Goal: Information Seeking & Learning: Learn about a topic

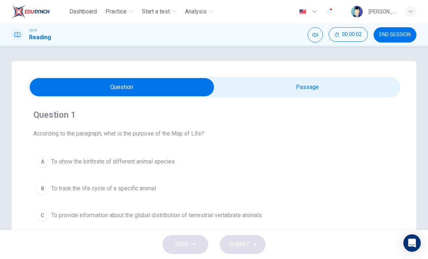
click at [375, 90] on input "checkbox" at bounding box center [121, 87] width 559 height 18
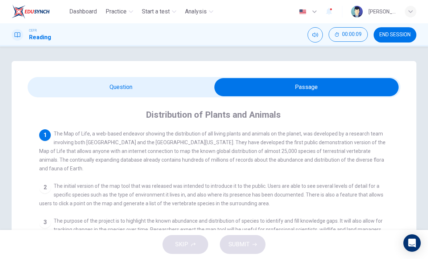
click at [79, 94] on input "checkbox" at bounding box center [306, 87] width 559 height 18
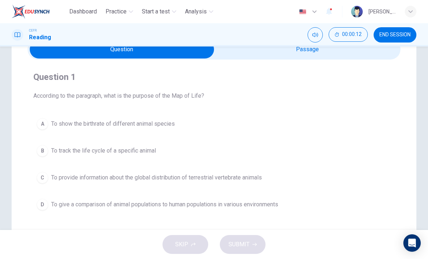
scroll to position [32, 0]
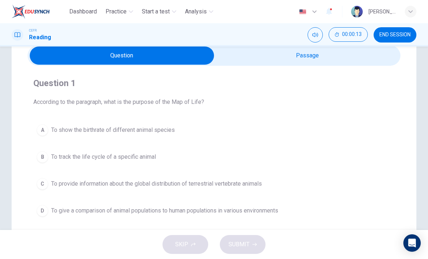
click at [369, 57] on input "checkbox" at bounding box center [121, 55] width 559 height 18
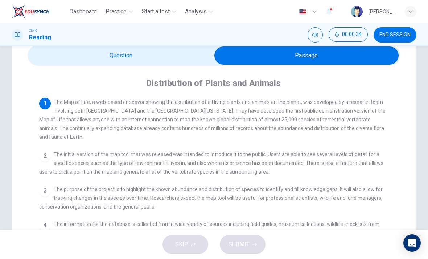
click at [71, 47] on input "checkbox" at bounding box center [306, 55] width 559 height 18
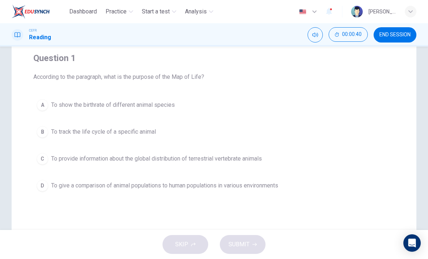
scroll to position [59, 0]
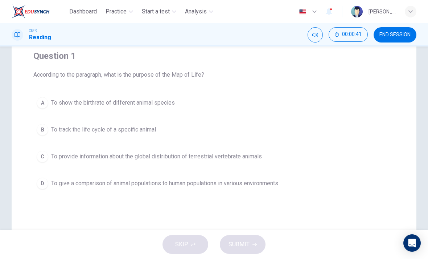
click at [57, 155] on span "To provide information about the global distribution of terrestrial vertebrate …" at bounding box center [156, 156] width 211 height 9
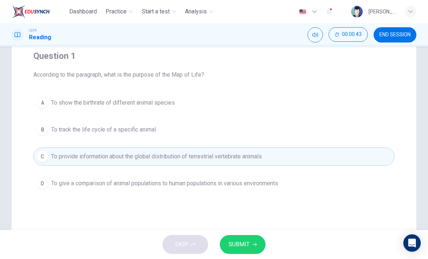
click at [249, 241] on span "SUBMIT" at bounding box center [238, 244] width 21 height 10
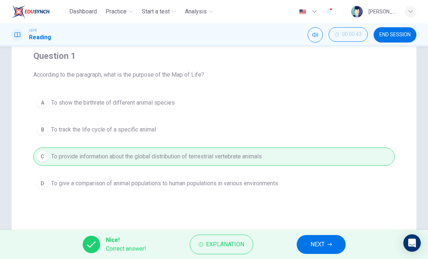
click at [331, 240] on button "NEXT" at bounding box center [321, 244] width 49 height 19
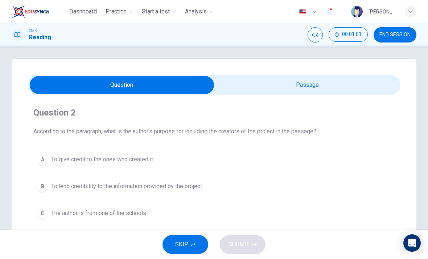
scroll to position [2, 0]
click at [376, 92] on input "checkbox" at bounding box center [121, 85] width 559 height 18
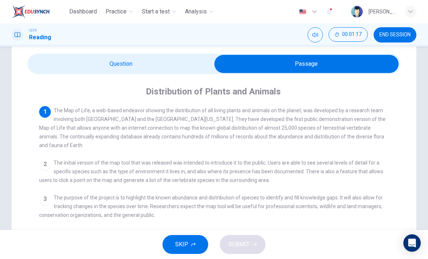
scroll to position [24, 0]
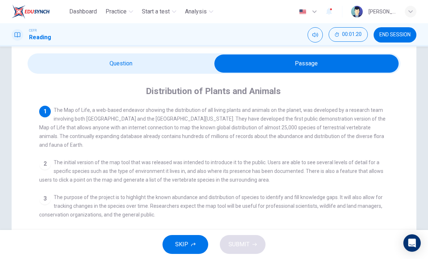
click at [45, 60] on input "checkbox" at bounding box center [306, 63] width 559 height 18
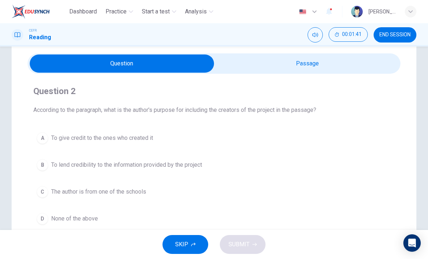
click at [375, 61] on input "checkbox" at bounding box center [121, 63] width 559 height 18
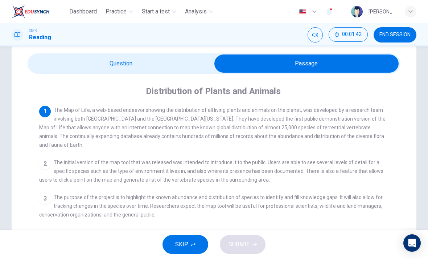
click at [39, 57] on input "checkbox" at bounding box center [306, 63] width 559 height 18
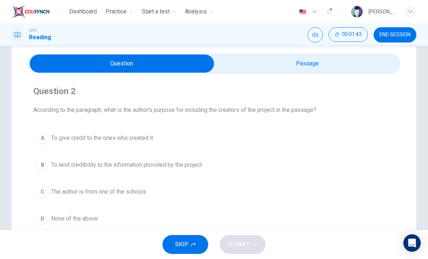
click at [380, 62] on input "checkbox" at bounding box center [121, 63] width 559 height 18
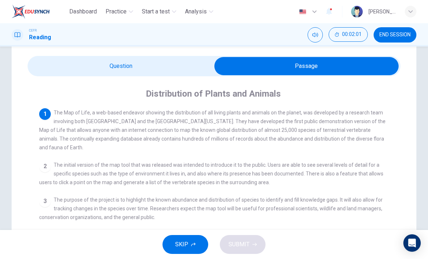
scroll to position [20, 0]
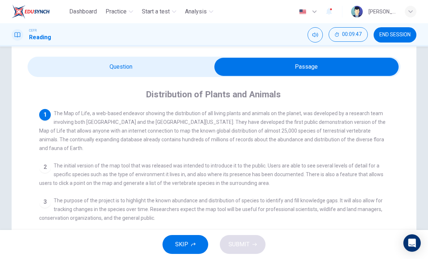
click at [61, 67] on input "checkbox" at bounding box center [306, 67] width 559 height 18
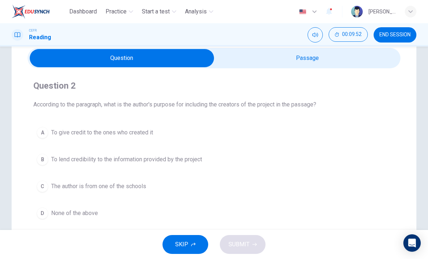
scroll to position [29, 0]
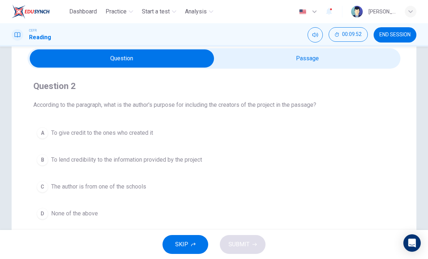
click at [325, 56] on input "checkbox" at bounding box center [121, 58] width 559 height 18
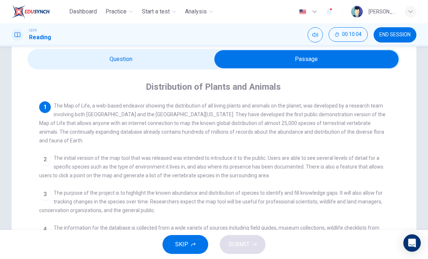
scroll to position [26, 0]
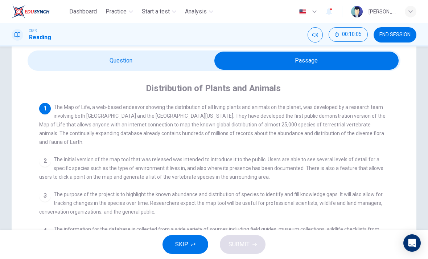
click at [50, 63] on input "checkbox" at bounding box center [306, 60] width 559 height 18
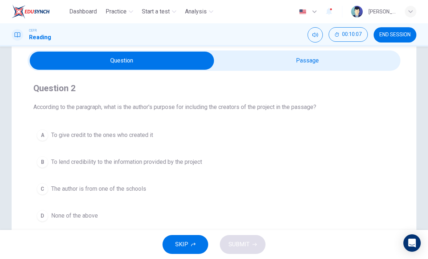
click at [55, 162] on span "To lend credibility to the information provided by the project" at bounding box center [126, 161] width 151 height 9
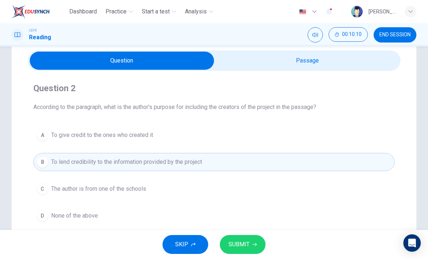
click at [42, 128] on button "A To give credit to the ones who created it" at bounding box center [213, 135] width 361 height 18
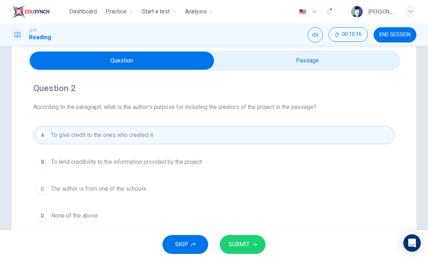
click at [239, 246] on span "SUBMIT" at bounding box center [238, 244] width 21 height 10
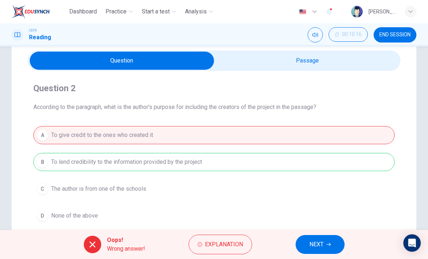
click at [249, 59] on input "checkbox" at bounding box center [121, 60] width 559 height 18
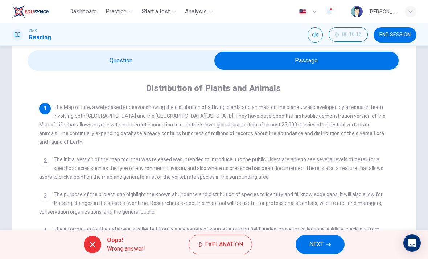
click at [65, 64] on input "checkbox" at bounding box center [306, 60] width 559 height 18
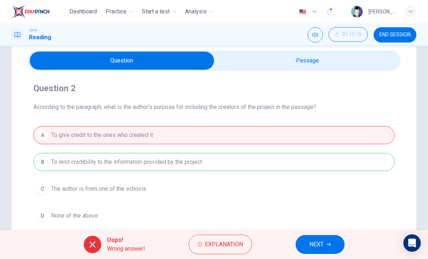
click at [312, 249] on span "NEXT" at bounding box center [316, 244] width 14 height 10
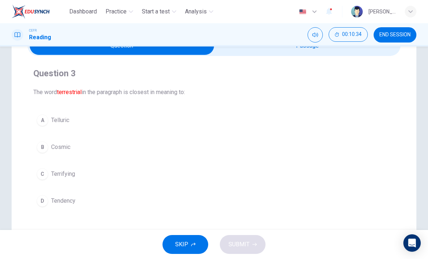
scroll to position [44, 0]
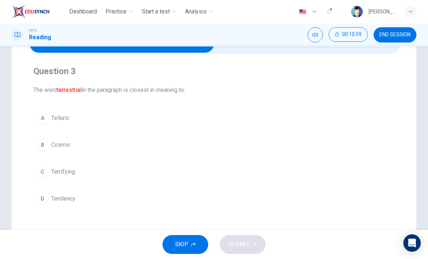
click at [47, 120] on div "A" at bounding box center [43, 118] width 12 height 12
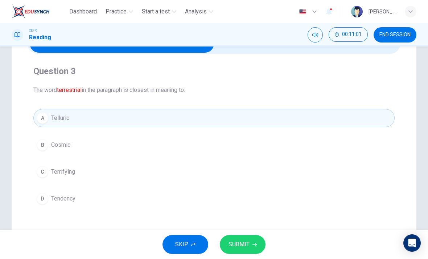
click at [260, 232] on div "SKIP SUBMIT" at bounding box center [214, 244] width 428 height 29
click at [258, 243] on button "SUBMIT" at bounding box center [243, 244] width 46 height 19
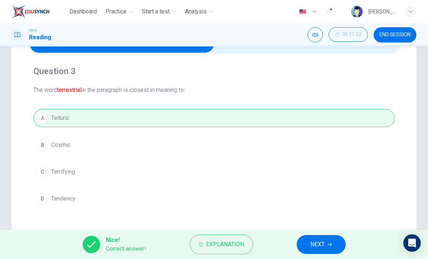
click at [260, 246] on div "Nice! Correct answer! Explanation NEXT" at bounding box center [214, 244] width 428 height 29
click at [234, 242] on span "Explanation" at bounding box center [225, 244] width 38 height 10
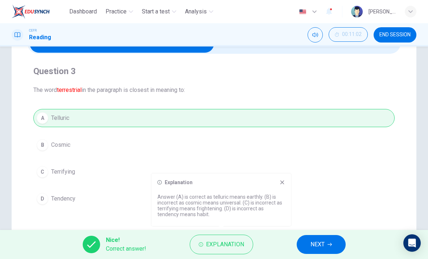
click at [320, 240] on span "NEXT" at bounding box center [317, 244] width 14 height 10
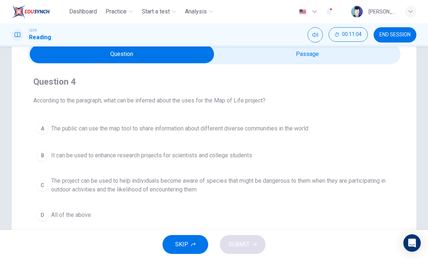
scroll to position [29, 0]
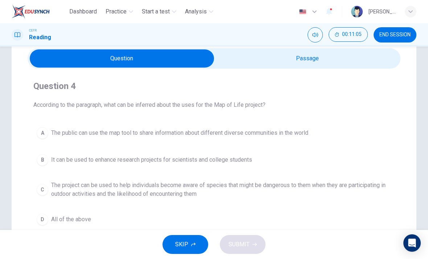
click at [324, 59] on input "checkbox" at bounding box center [121, 58] width 559 height 18
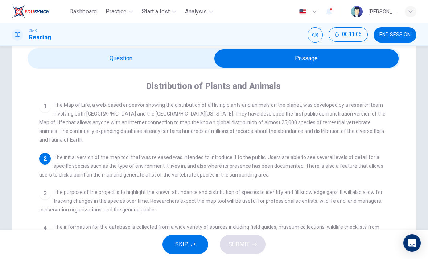
click at [42, 59] on input "checkbox" at bounding box center [306, 58] width 559 height 18
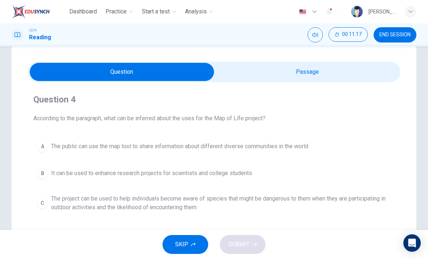
scroll to position [16, 0]
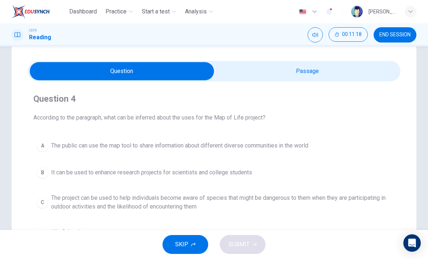
click at [352, 62] on input "checkbox" at bounding box center [121, 71] width 559 height 18
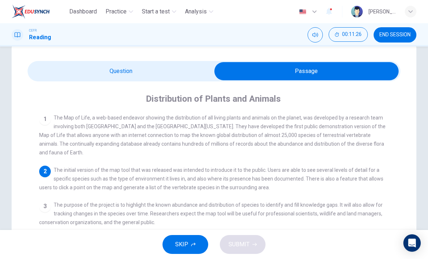
click at [59, 68] on input "checkbox" at bounding box center [306, 71] width 559 height 18
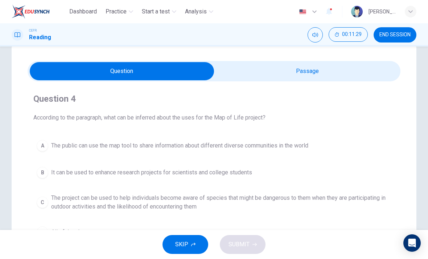
click at [315, 69] on input "checkbox" at bounding box center [121, 71] width 559 height 18
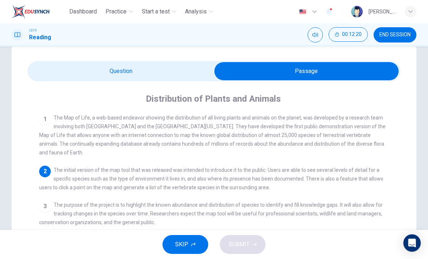
click at [34, 65] on input "checkbox" at bounding box center [306, 71] width 559 height 18
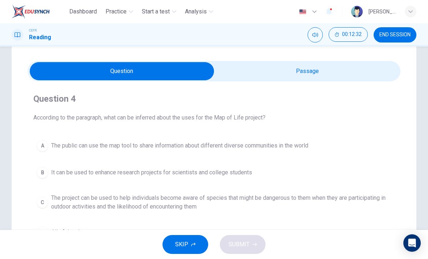
click at [314, 60] on div "Question 4 According to the paragraph, what can be inferred about the uses for …" at bounding box center [214, 191] width 405 height 292
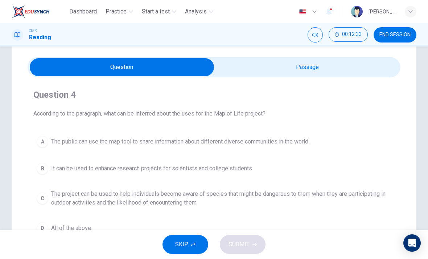
scroll to position [20, 0]
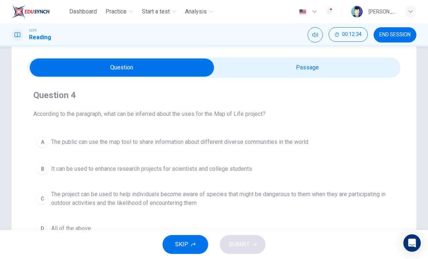
click at [314, 62] on input "checkbox" at bounding box center [121, 67] width 559 height 18
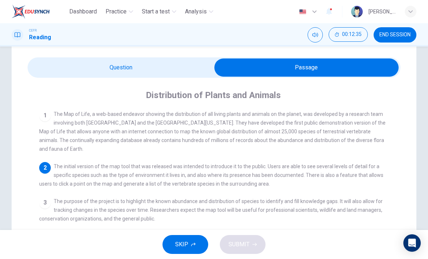
click at [37, 63] on input "checkbox" at bounding box center [306, 67] width 559 height 18
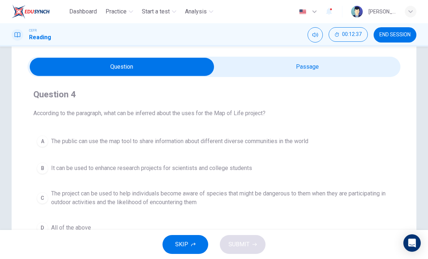
scroll to position [19, 0]
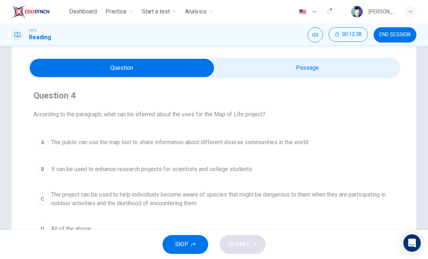
click at [285, 65] on input "checkbox" at bounding box center [121, 68] width 559 height 18
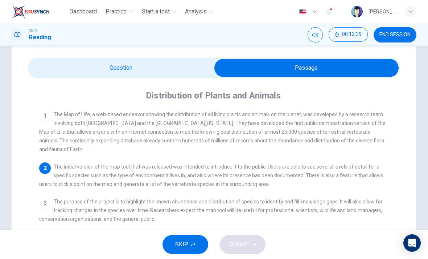
click at [44, 70] on input "checkbox" at bounding box center [306, 68] width 559 height 18
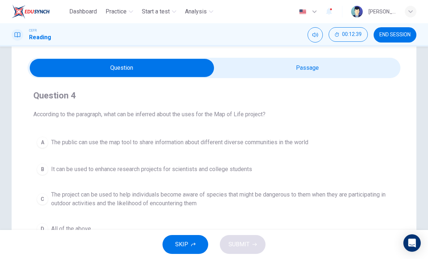
click at [319, 69] on input "checkbox" at bounding box center [121, 68] width 559 height 18
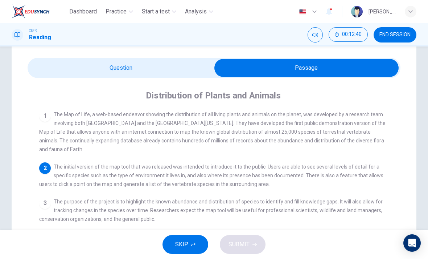
click at [46, 67] on input "checkbox" at bounding box center [306, 68] width 559 height 18
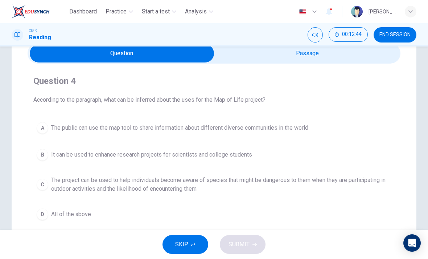
scroll to position [33, 0]
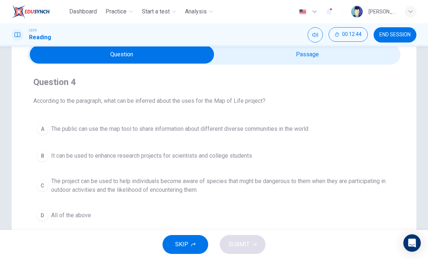
click at [298, 60] on input "checkbox" at bounding box center [121, 54] width 559 height 18
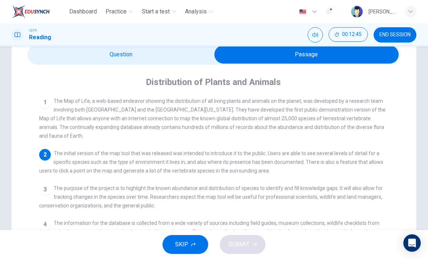
click at [42, 58] on input "checkbox" at bounding box center [306, 54] width 559 height 18
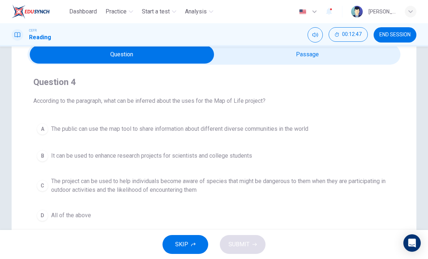
click at [295, 56] on input "checkbox" at bounding box center [121, 54] width 559 height 18
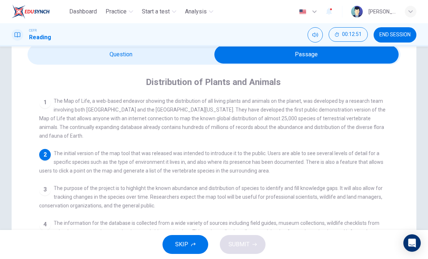
click at [39, 58] on input "checkbox" at bounding box center [306, 54] width 559 height 18
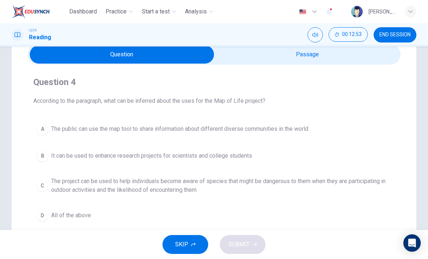
click at [272, 57] on input "checkbox" at bounding box center [121, 54] width 559 height 18
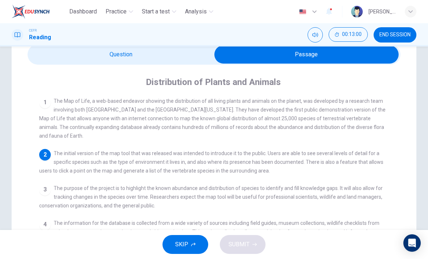
click at [43, 50] on input "checkbox" at bounding box center [306, 54] width 559 height 18
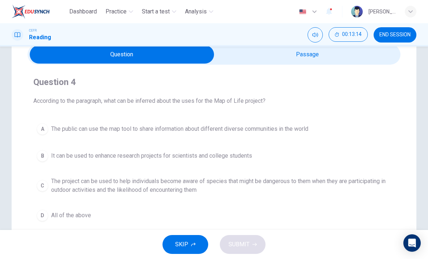
click at [271, 74] on div "Question 4 According to the paragraph, what can be inferred about the uses for …" at bounding box center [214, 150] width 373 height 160
click at [258, 60] on input "checkbox" at bounding box center [121, 54] width 559 height 18
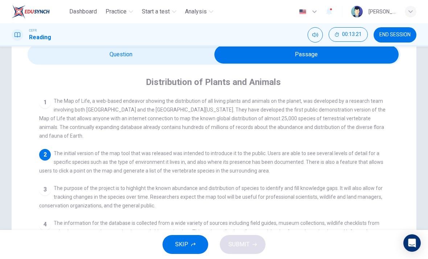
click at [42, 60] on input "checkbox" at bounding box center [306, 54] width 559 height 18
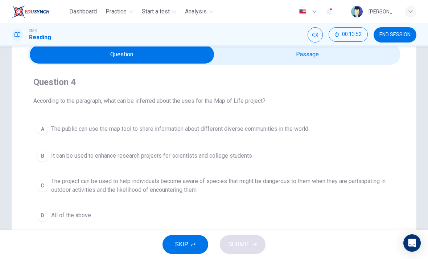
click at [230, 57] on input "checkbox" at bounding box center [121, 54] width 559 height 18
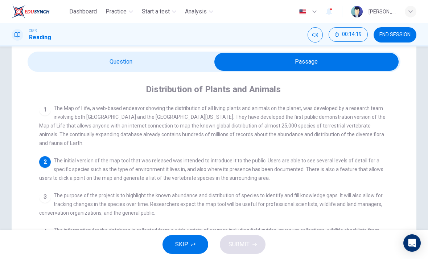
scroll to position [26, 0]
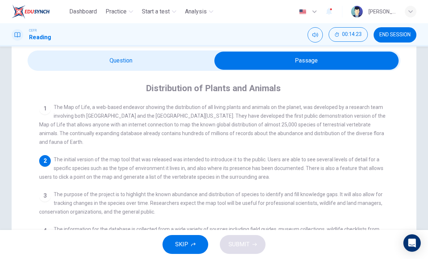
click at [46, 64] on input "checkbox" at bounding box center [306, 60] width 559 height 18
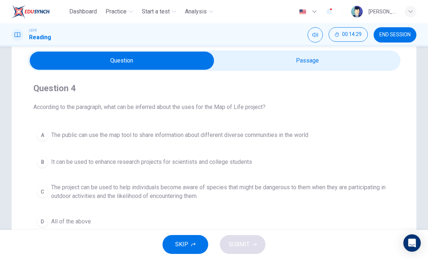
click at [45, 194] on div "C" at bounding box center [43, 192] width 12 height 12
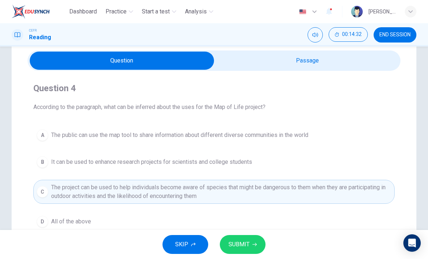
click at [245, 247] on span "SUBMIT" at bounding box center [238, 244] width 21 height 10
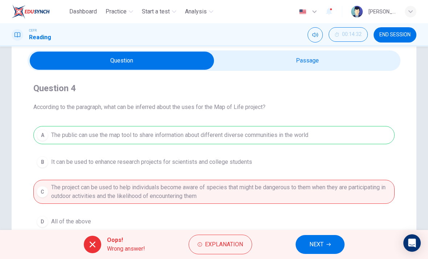
click at [312, 243] on span "NEXT" at bounding box center [316, 244] width 14 height 10
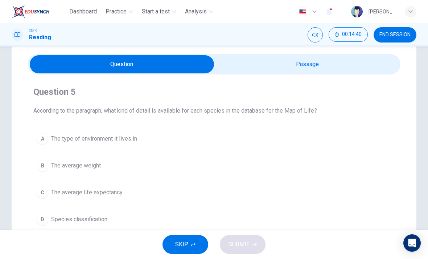
scroll to position [22, 0]
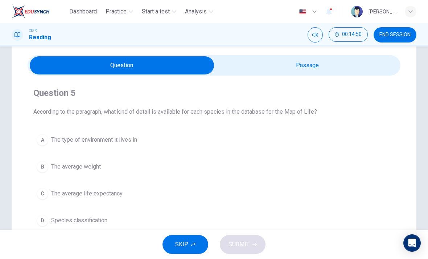
click at [306, 70] on input "checkbox" at bounding box center [121, 65] width 559 height 18
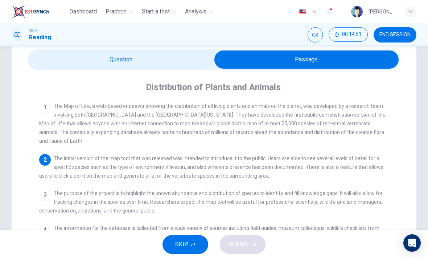
scroll to position [31, 0]
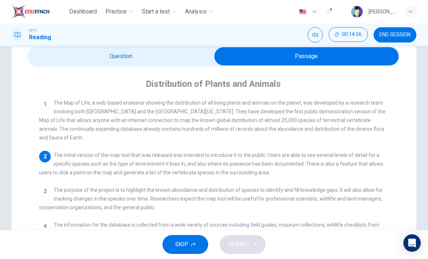
click at [50, 51] on input "checkbox" at bounding box center [306, 56] width 559 height 18
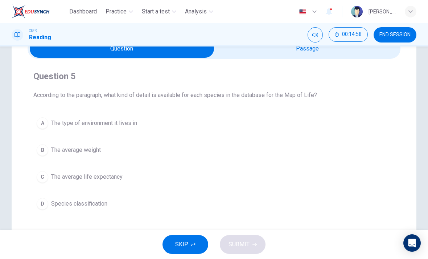
scroll to position [39, 0]
click at [240, 123] on button "A The type of environment it lives in" at bounding box center [213, 123] width 361 height 18
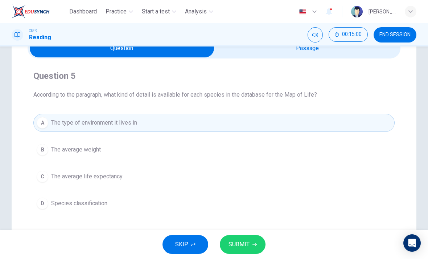
click at [246, 244] on span "SUBMIT" at bounding box center [238, 244] width 21 height 10
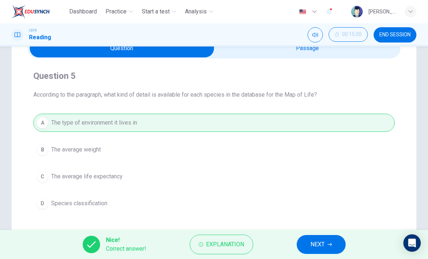
click at [306, 244] on button "NEXT" at bounding box center [321, 244] width 49 height 19
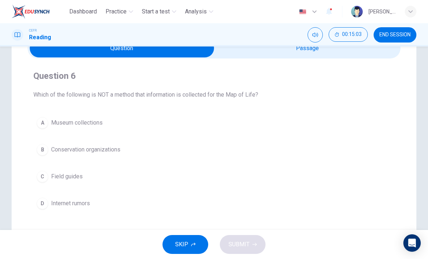
scroll to position [29, 0]
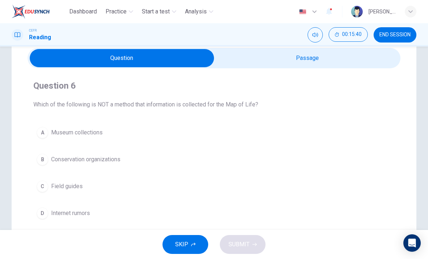
click at [259, 59] on input "checkbox" at bounding box center [121, 58] width 559 height 18
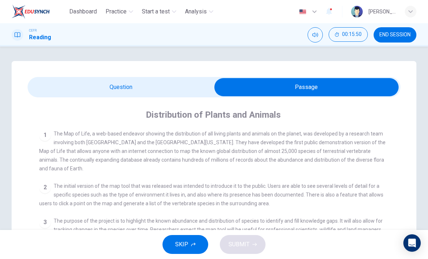
scroll to position [0, 0]
click at [183, 91] on input "checkbox" at bounding box center [306, 87] width 559 height 18
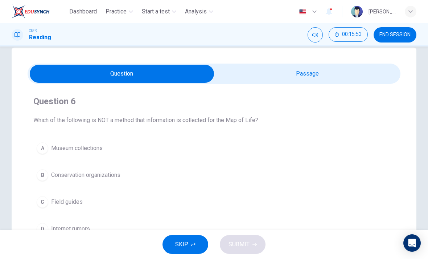
scroll to position [13, 0]
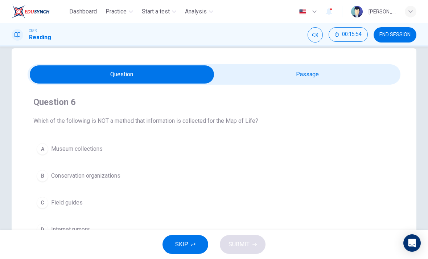
click at [249, 81] on input "checkbox" at bounding box center [121, 74] width 559 height 18
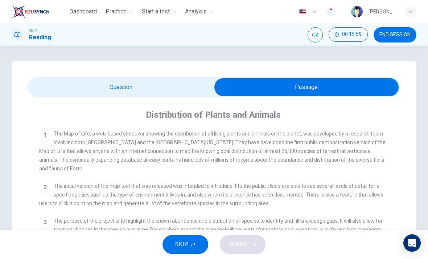
scroll to position [0, 0]
click at [189, 86] on input "checkbox" at bounding box center [306, 87] width 559 height 18
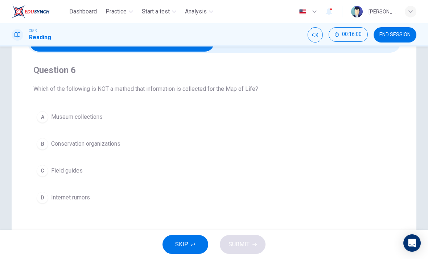
scroll to position [45, 0]
click at [49, 200] on button "D Internet rumors" at bounding box center [213, 197] width 361 height 18
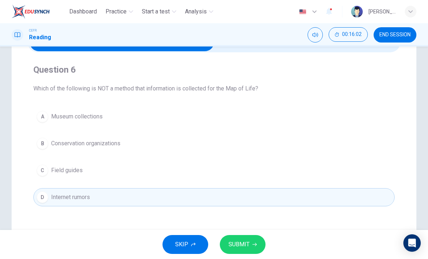
click at [240, 244] on span "SUBMIT" at bounding box center [238, 244] width 21 height 10
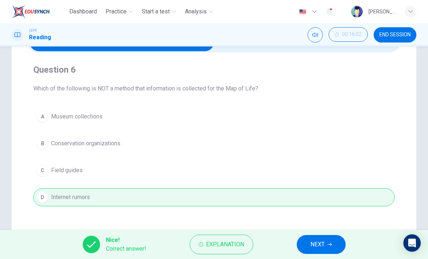
click at [324, 247] on span "NEXT" at bounding box center [317, 244] width 14 height 10
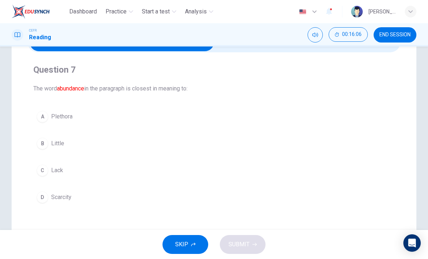
click at [45, 171] on div "C" at bounding box center [43, 170] width 12 height 12
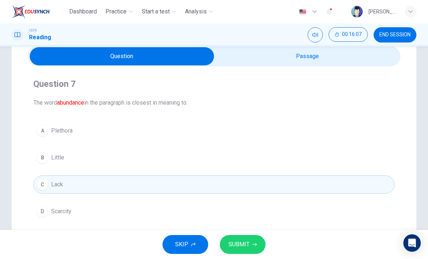
scroll to position [29, 0]
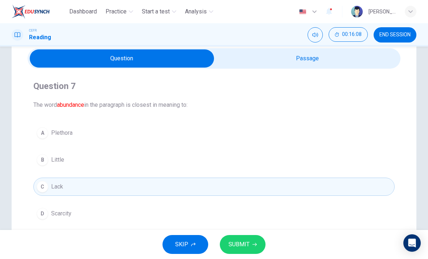
click at [261, 55] on input "checkbox" at bounding box center [121, 58] width 559 height 18
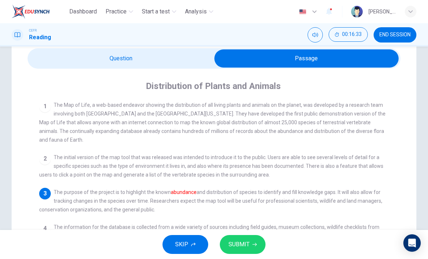
click at [226, 127] on div "1 The Map of Life, a web-based endeavor showing the distribution of all living …" at bounding box center [214, 122] width 350 height 44
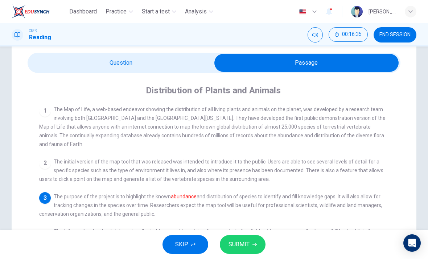
scroll to position [23, 0]
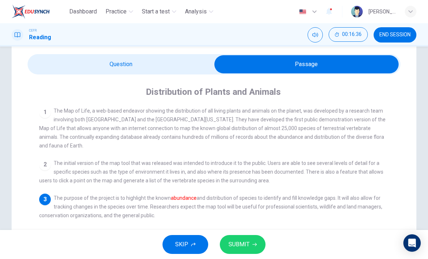
click at [71, 64] on input "checkbox" at bounding box center [306, 64] width 559 height 18
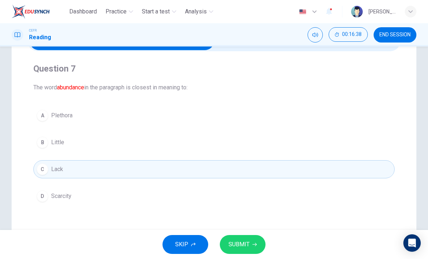
scroll to position [48, 0]
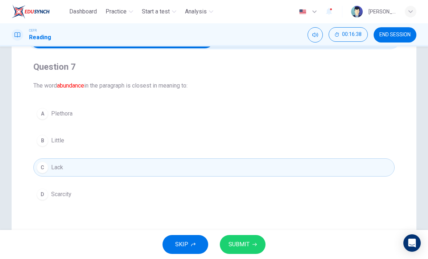
click at [231, 109] on button "A Plethora" at bounding box center [213, 113] width 361 height 18
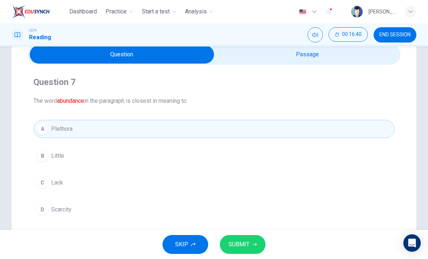
scroll to position [30, 0]
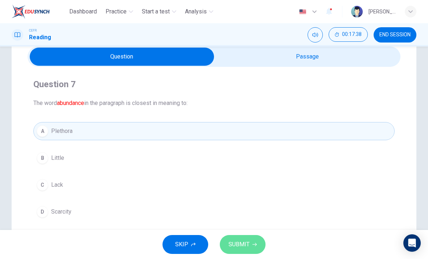
click at [234, 246] on span "SUBMIT" at bounding box center [238, 244] width 21 height 10
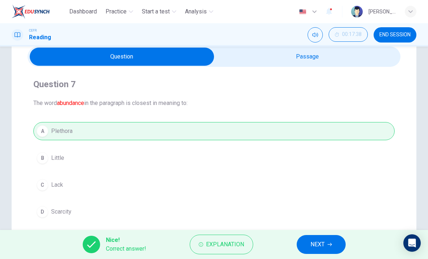
click at [309, 244] on button "NEXT" at bounding box center [321, 244] width 49 height 19
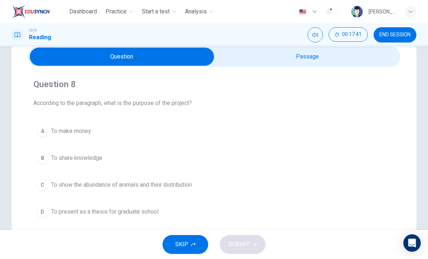
click at [262, 62] on input "checkbox" at bounding box center [121, 57] width 559 height 18
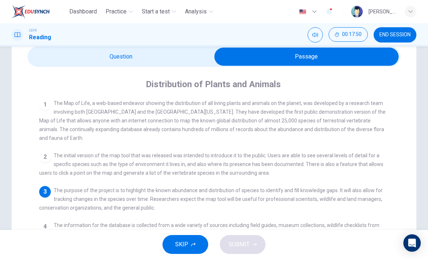
click at [57, 53] on input "checkbox" at bounding box center [306, 57] width 559 height 18
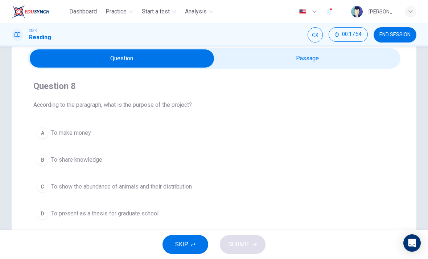
scroll to position [28, 0]
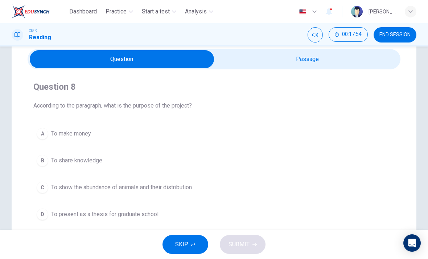
click at [227, 63] on input "checkbox" at bounding box center [121, 59] width 559 height 18
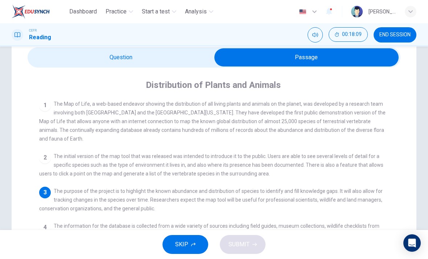
scroll to position [29, 0]
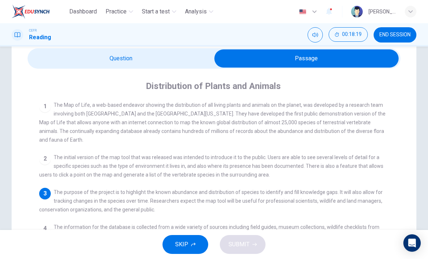
click at [63, 46] on div "CEFR Reading 00:18:19 END SESSION" at bounding box center [214, 34] width 428 height 23
click at [71, 57] on input "checkbox" at bounding box center [306, 58] width 559 height 18
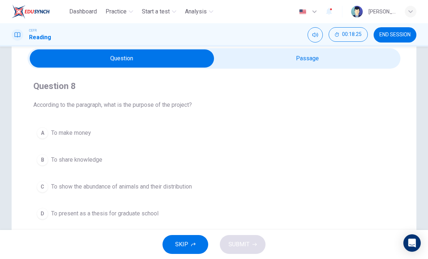
click at [234, 61] on input "checkbox" at bounding box center [121, 58] width 559 height 18
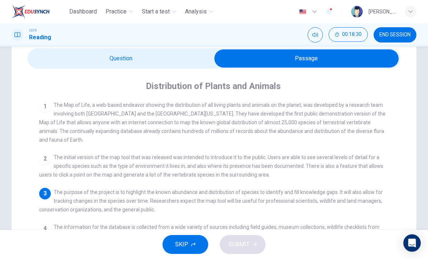
click at [78, 64] on input "checkbox" at bounding box center [306, 58] width 559 height 18
checkbox input "false"
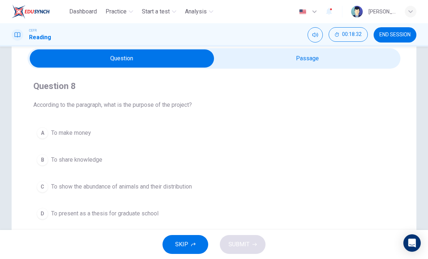
click at [56, 186] on span "To show the abundance of animals and their distribution" at bounding box center [121, 186] width 141 height 9
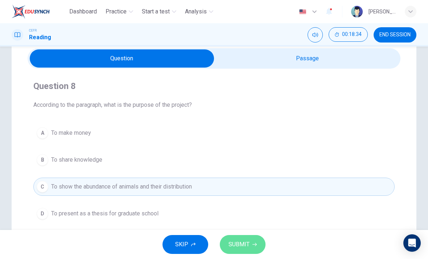
click at [241, 247] on span "SUBMIT" at bounding box center [238, 244] width 21 height 10
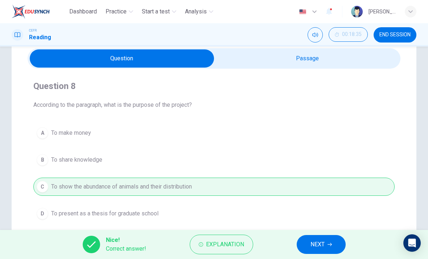
click at [239, 252] on button "Explanation" at bounding box center [221, 244] width 63 height 20
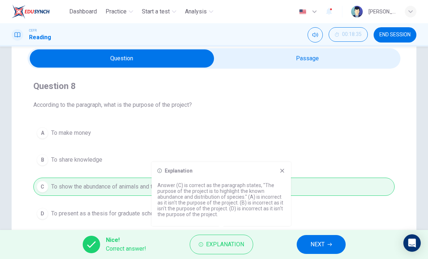
click at [238, 244] on span "Explanation" at bounding box center [225, 244] width 38 height 10
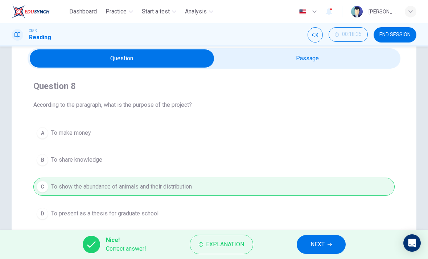
click at [309, 243] on button "NEXT" at bounding box center [321, 244] width 49 height 19
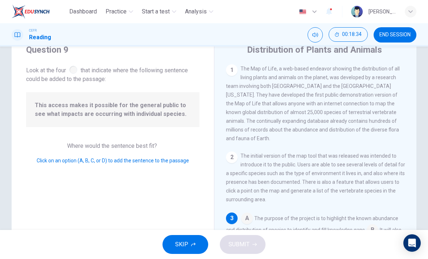
scroll to position [73, 0]
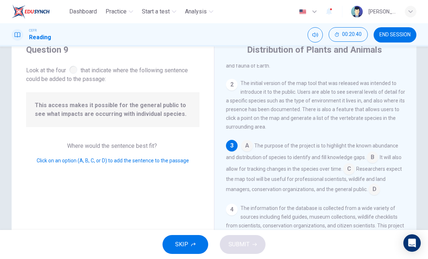
click at [2, 16] on div "Dashboard Practice Start a test Analysis English en ​ [PERSON_NAME]" at bounding box center [214, 11] width 428 height 23
click at [20, 72] on div "Question 9 Look at the four that indicate where the following sentence could be…" at bounding box center [113, 158] width 202 height 252
click at [33, 89] on div "Question 9 Look at the four that indicate where the following sentence could be…" at bounding box center [113, 158] width 202 height 252
click at [371, 164] on input at bounding box center [373, 158] width 12 height 12
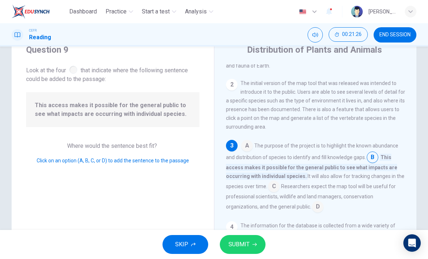
click at [273, 193] on input at bounding box center [274, 187] width 12 height 12
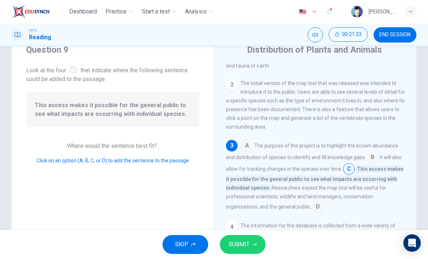
click at [249, 240] on span "SUBMIT" at bounding box center [238, 244] width 21 height 10
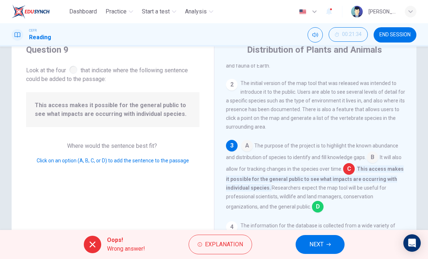
click at [323, 240] on span "NEXT" at bounding box center [316, 244] width 14 height 10
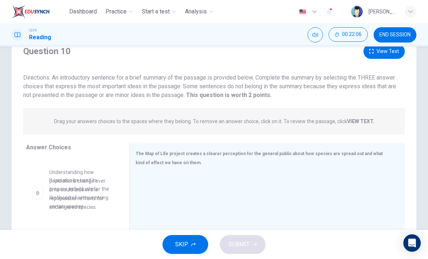
scroll to position [222, 0]
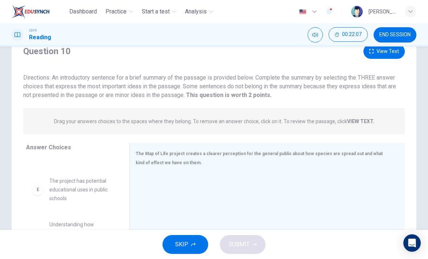
click at [152, 171] on div "The Map of Life project creates a clearer perception for the general public abo…" at bounding box center [266, 211] width 275 height 137
click at [151, 189] on div at bounding box center [264, 221] width 257 height 97
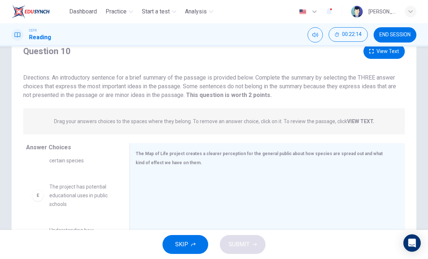
scroll to position [216, 0]
click at [58, 194] on span "The project has potential educational uses in public schools" at bounding box center [80, 195] width 63 height 26
click at [57, 194] on span "The project has potential educational uses in public schools" at bounding box center [80, 195] width 63 height 26
click at [36, 194] on div "E" at bounding box center [38, 195] width 12 height 12
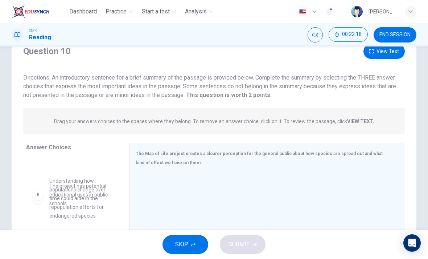
scroll to position [222, 0]
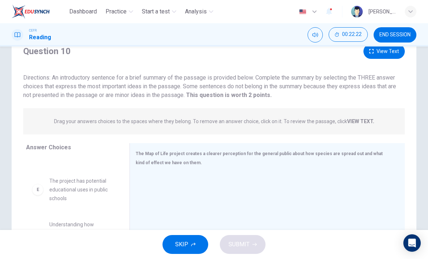
click at [178, 244] on span "SKIP" at bounding box center [181, 244] width 13 height 10
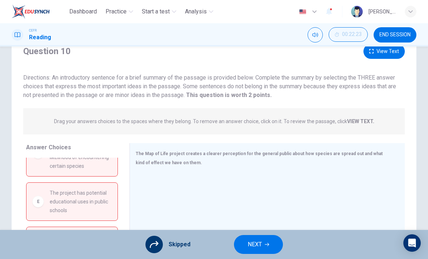
click at [254, 244] on span "NEXT" at bounding box center [255, 244] width 14 height 10
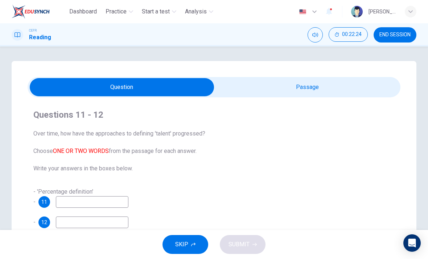
click at [263, 91] on input "checkbox" at bounding box center [121, 87] width 559 height 18
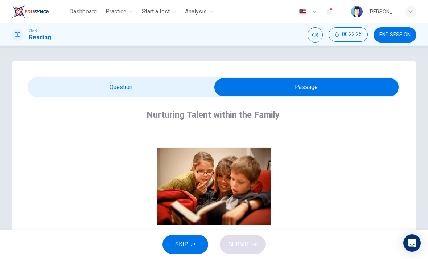
click at [129, 87] on input "checkbox" at bounding box center [306, 87] width 559 height 18
checkbox input "false"
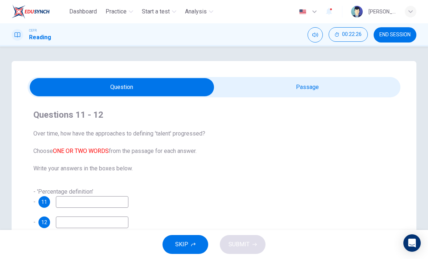
click at [389, 36] on span "END SESSION" at bounding box center [394, 35] width 31 height 6
